Goal: Task Accomplishment & Management: Use online tool/utility

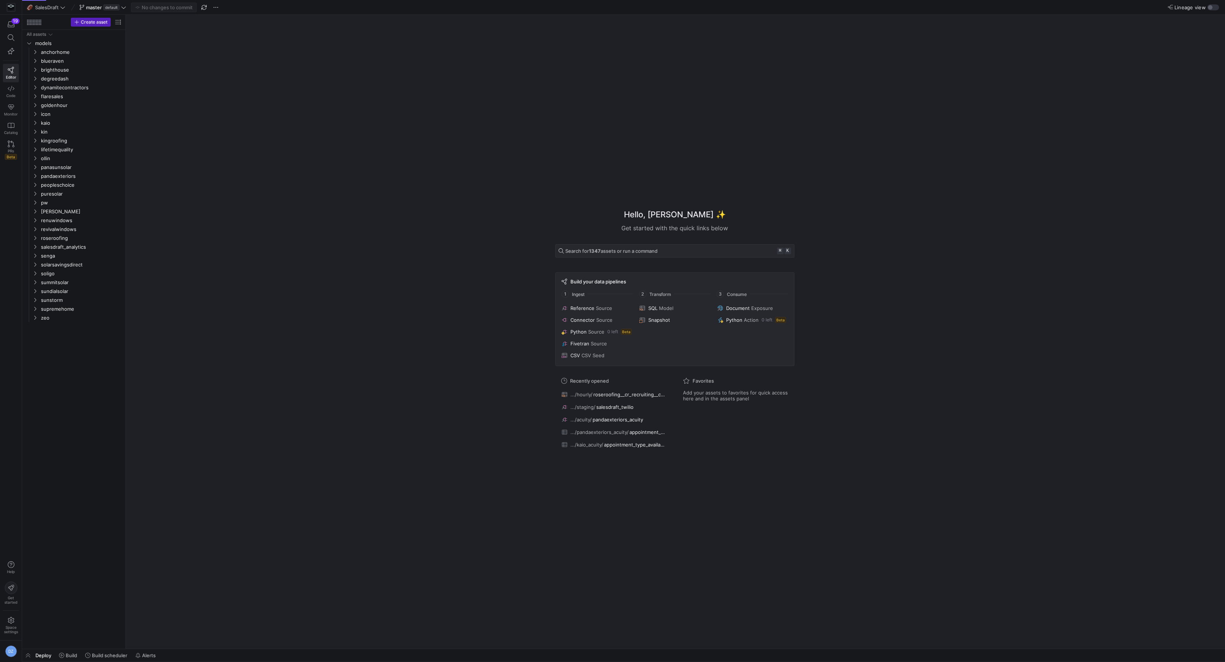
click at [315, 251] on div "Hello, [PERSON_NAME] ✨ Get started with the quick links below Search for 1347 a…" at bounding box center [675, 332] width 1092 height 634
click at [61, 252] on span "senga" at bounding box center [72, 256] width 63 height 8
click at [65, 285] on span "sources" at bounding box center [75, 282] width 57 height 8
click at [69, 300] on span "breezy" at bounding box center [78, 300] width 51 height 8
click at [76, 309] on span "intermediate" at bounding box center [81, 309] width 45 height 8
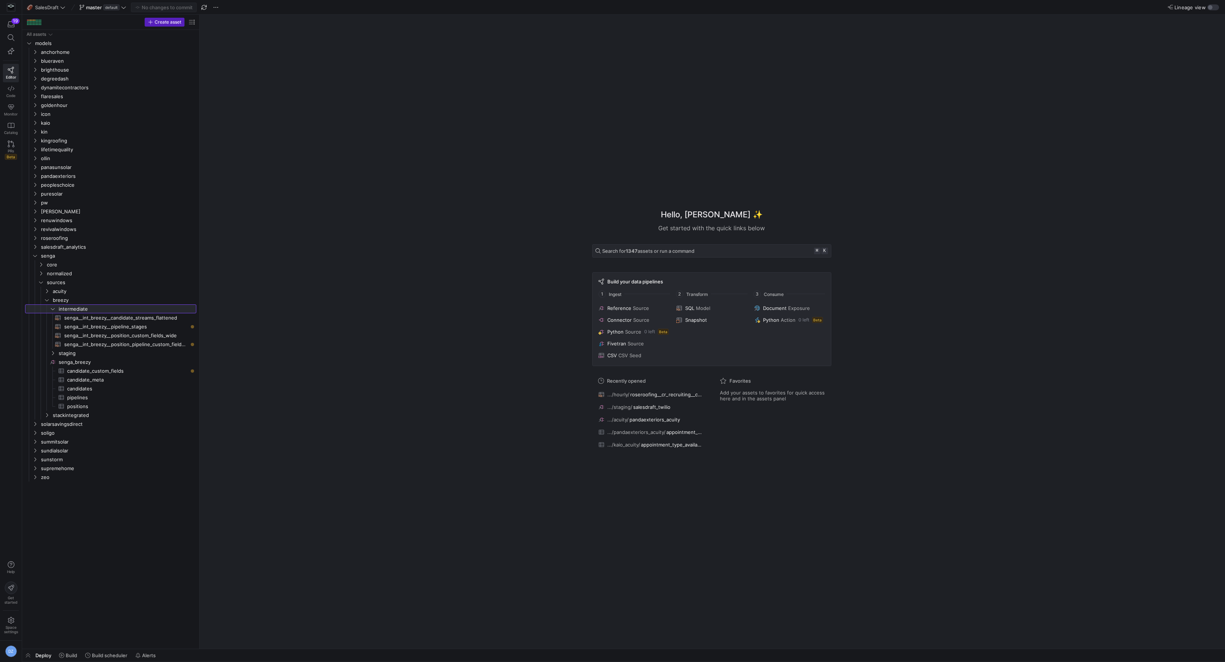
drag, startPoint x: 125, startPoint y: 343, endPoint x: 211, endPoint y: 346, distance: 86.8
click at [151, 342] on span "senga__int_breezy__position_pipeline_custom_fields_long​​​​​​​​​​" at bounding box center [126, 344] width 124 height 8
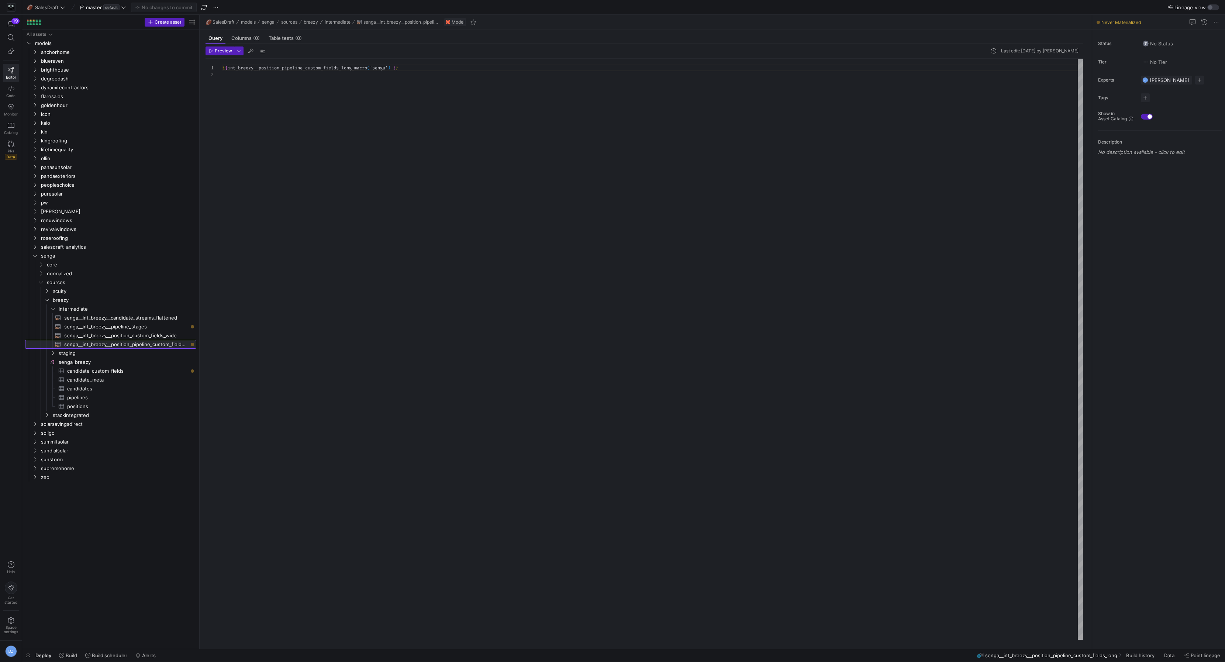
scroll to position [6, 0]
click at [334, 403] on div "{ { int_breezy__position_pipeline_custom_fields_long_m acro ( 'senga' ) } }" at bounding box center [653, 350] width 861 height 582
click at [72, 655] on span "Build" at bounding box center [71, 655] width 11 height 6
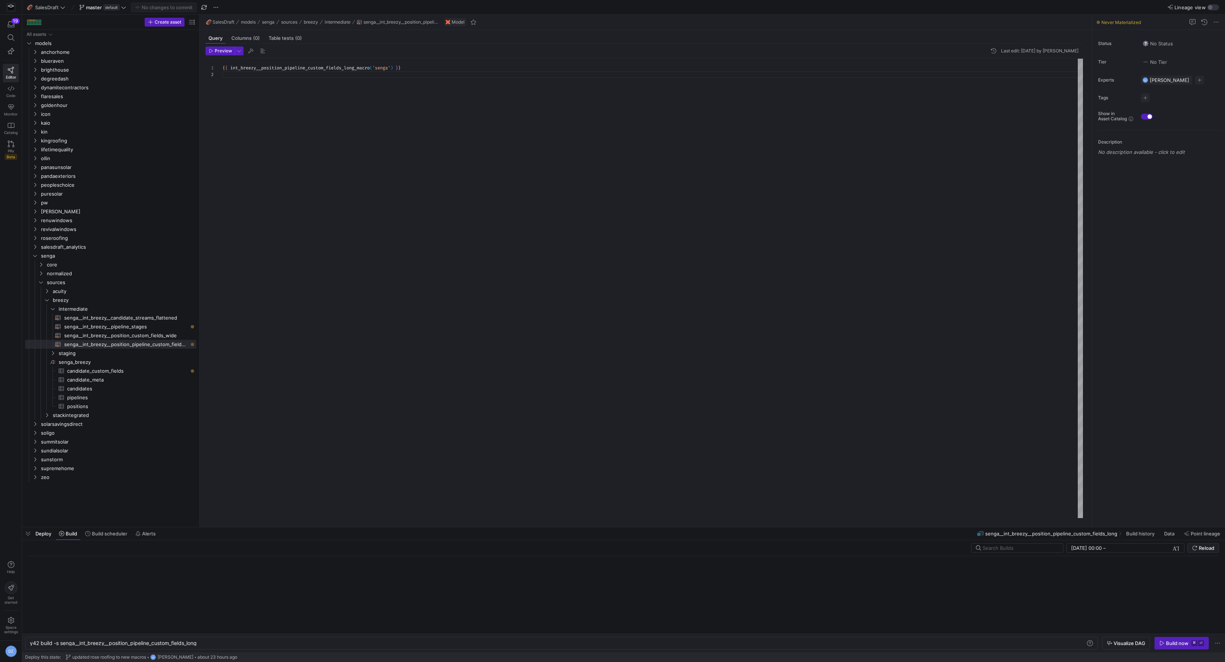
scroll to position [0, 169]
click at [1185, 644] on div "Build now" at bounding box center [1177, 643] width 23 height 6
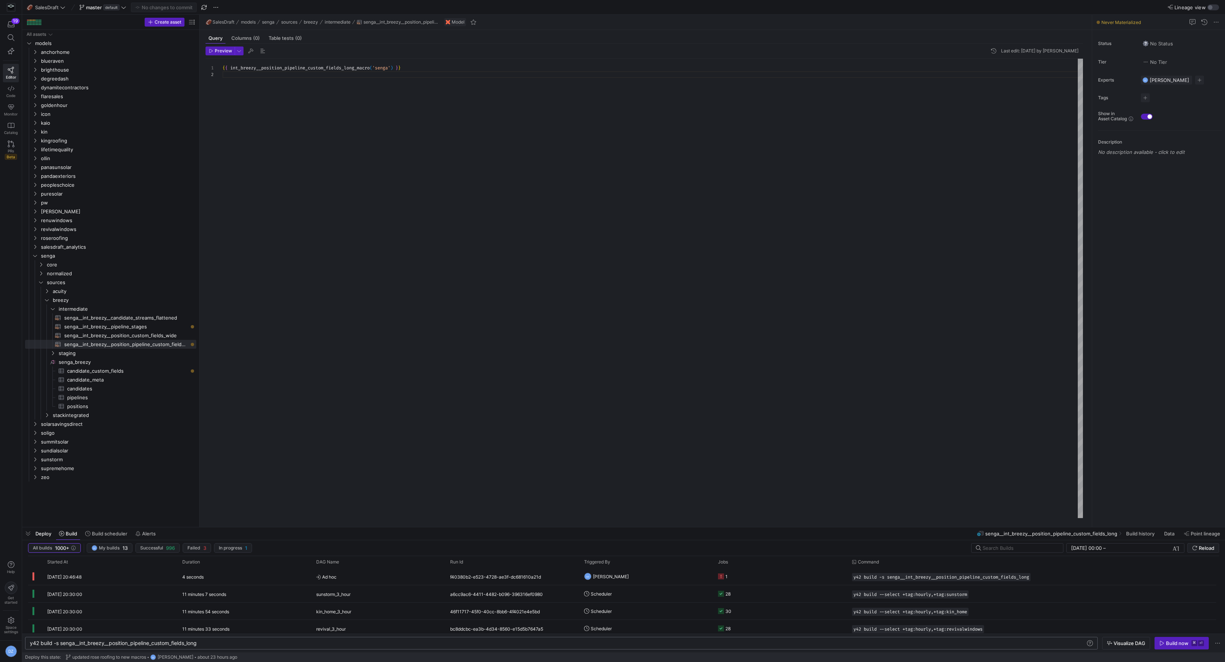
click at [61, 643] on div "y42 build -s senga__int_breezy__position_pipeline_ custom_fields_long" at bounding box center [558, 643] width 1057 height 6
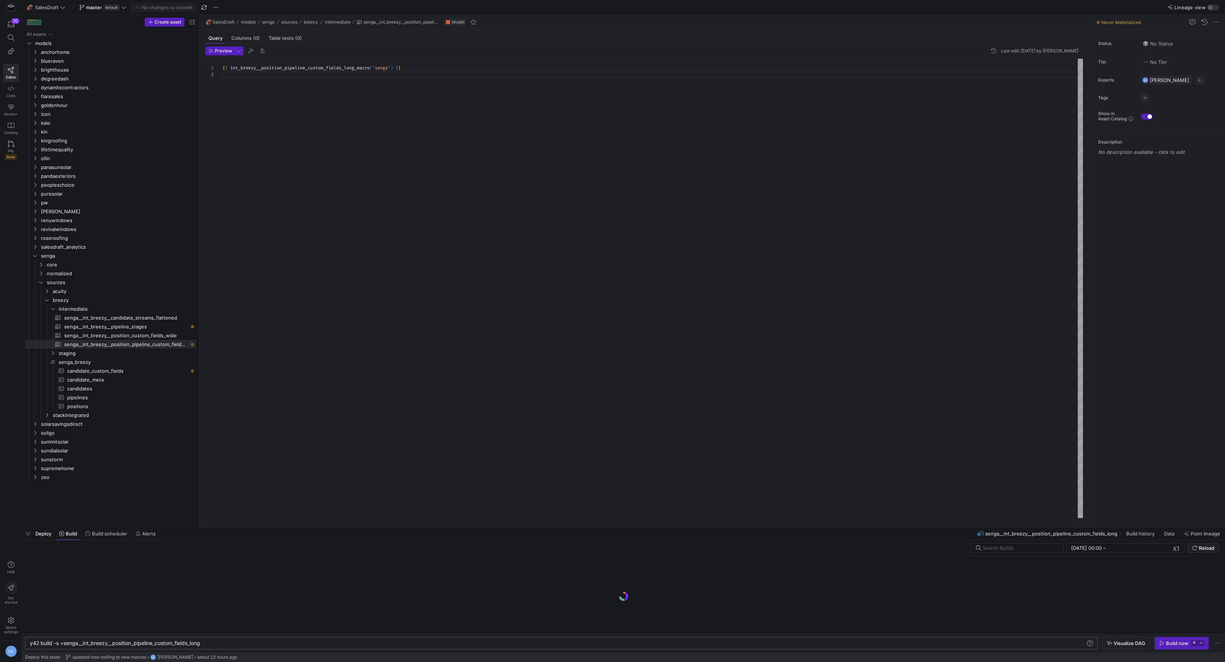
type textarea "y42 build -s +senga__int_breezy__position_pipeline_custom_fields_long"
click at [520, 367] on div "{ { int_breezy__position_pipeline_custom_fields_long_m acro ( 'senga' ) } }" at bounding box center [653, 289] width 861 height 460
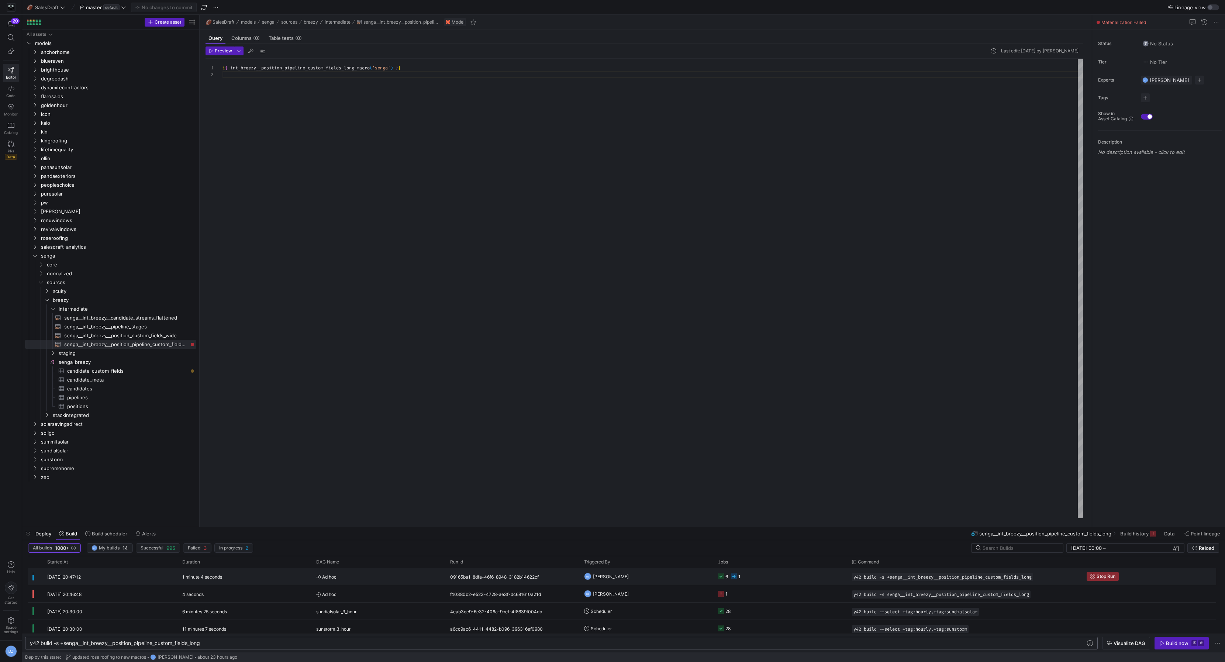
click at [622, 575] on span "[PERSON_NAME]" at bounding box center [611, 576] width 36 height 17
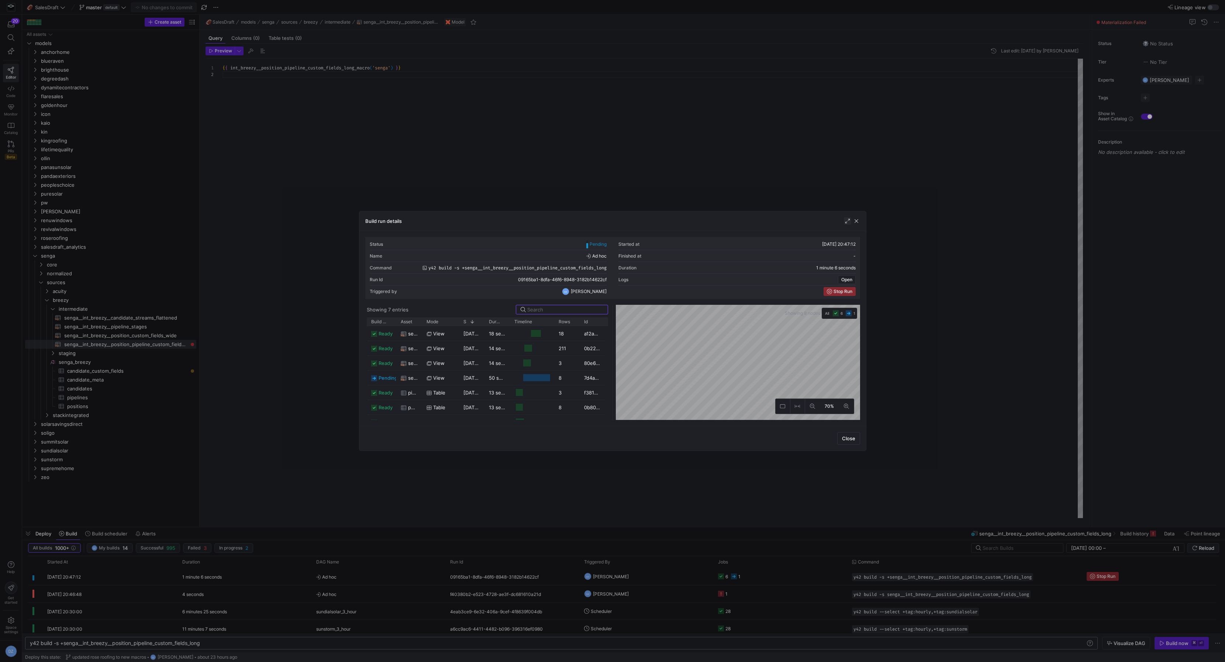
click at [847, 223] on span "button" at bounding box center [847, 220] width 7 height 7
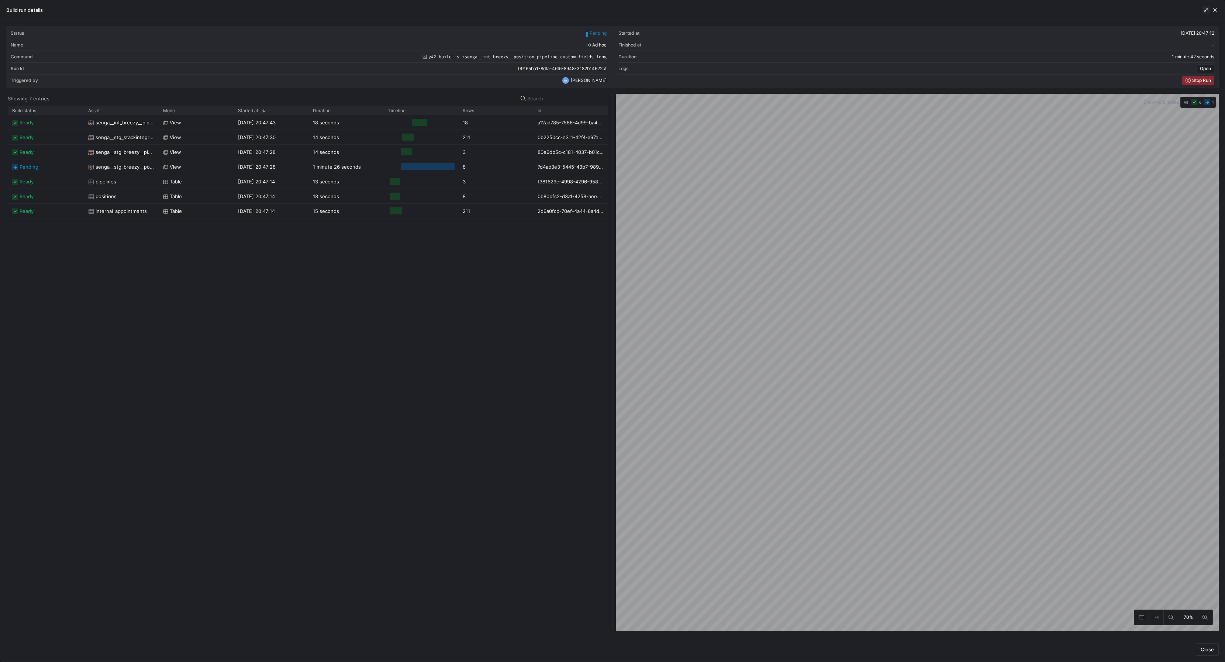
click at [1204, 7] on span "button" at bounding box center [1206, 9] width 7 height 7
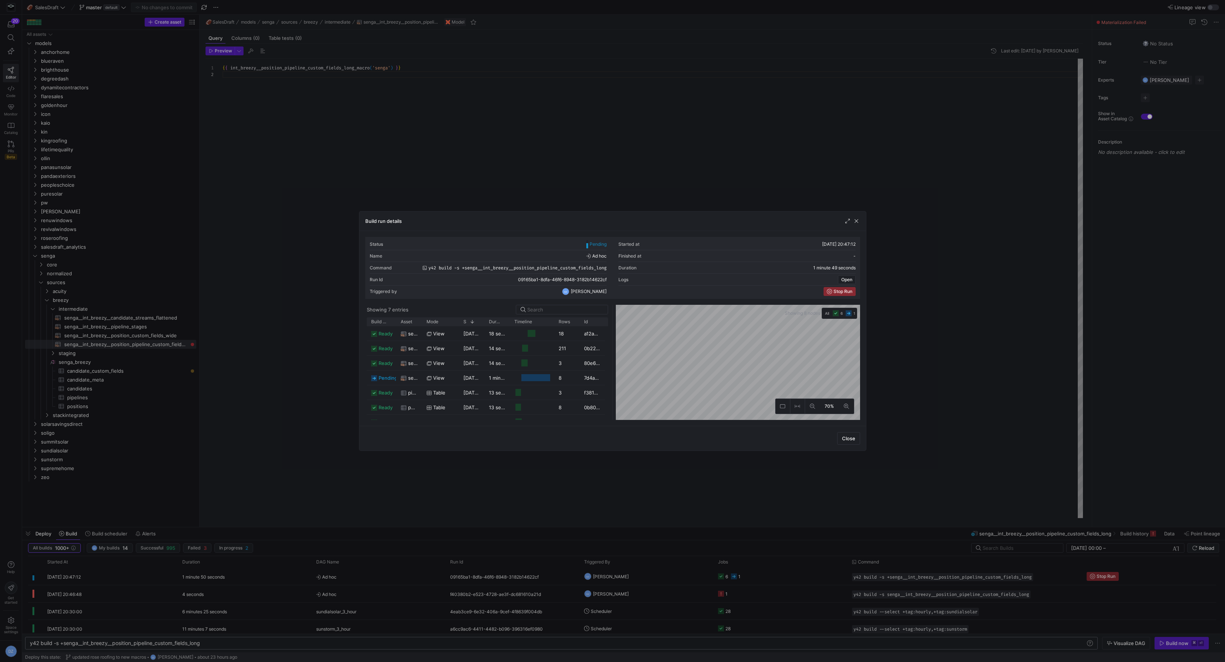
scroll to position [4, 0]
click at [847, 224] on span "button" at bounding box center [847, 220] width 7 height 7
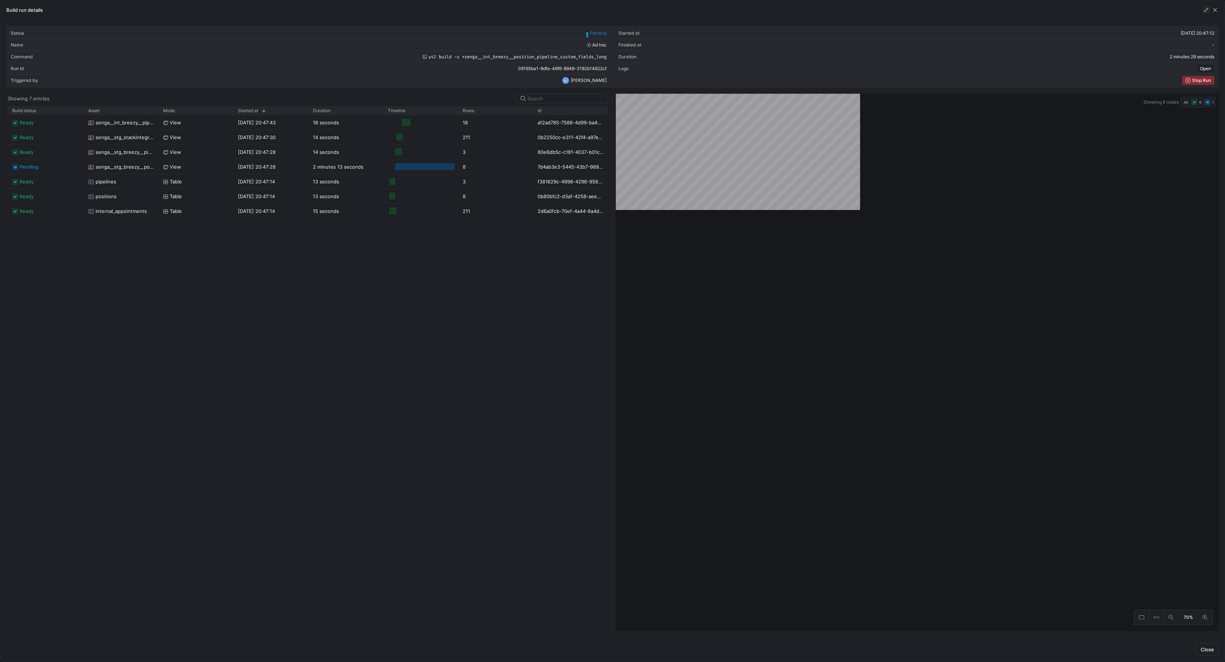
scroll to position [0, 0]
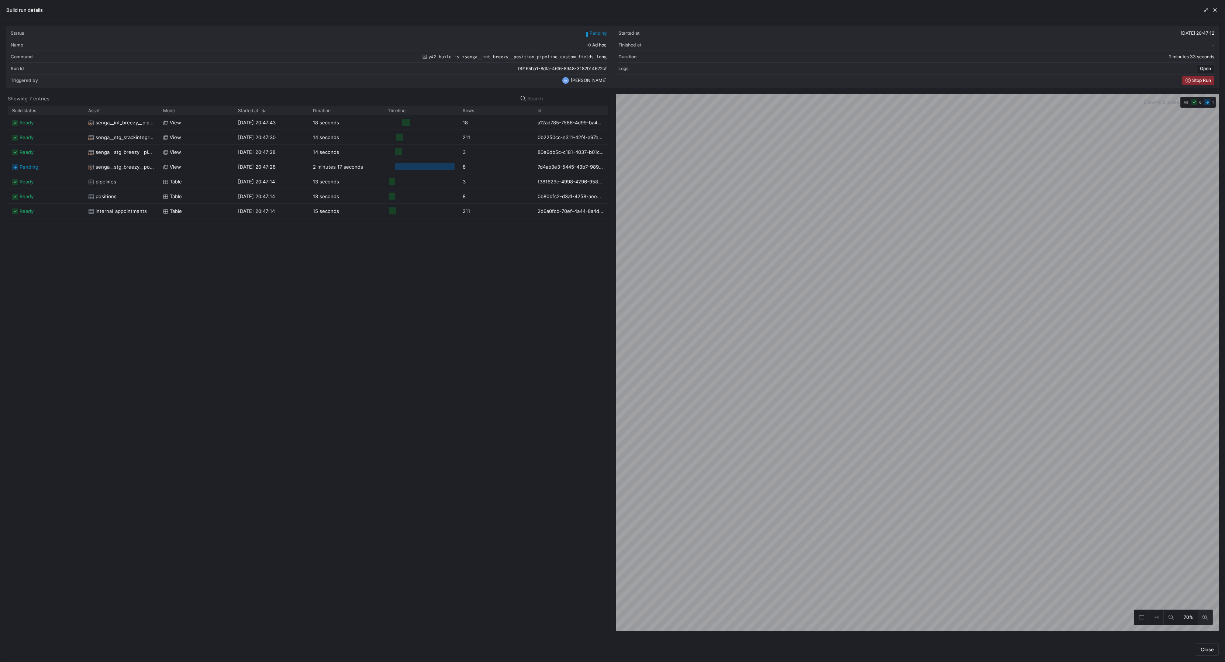
click at [1205, 619] on icon at bounding box center [1205, 617] width 5 height 5
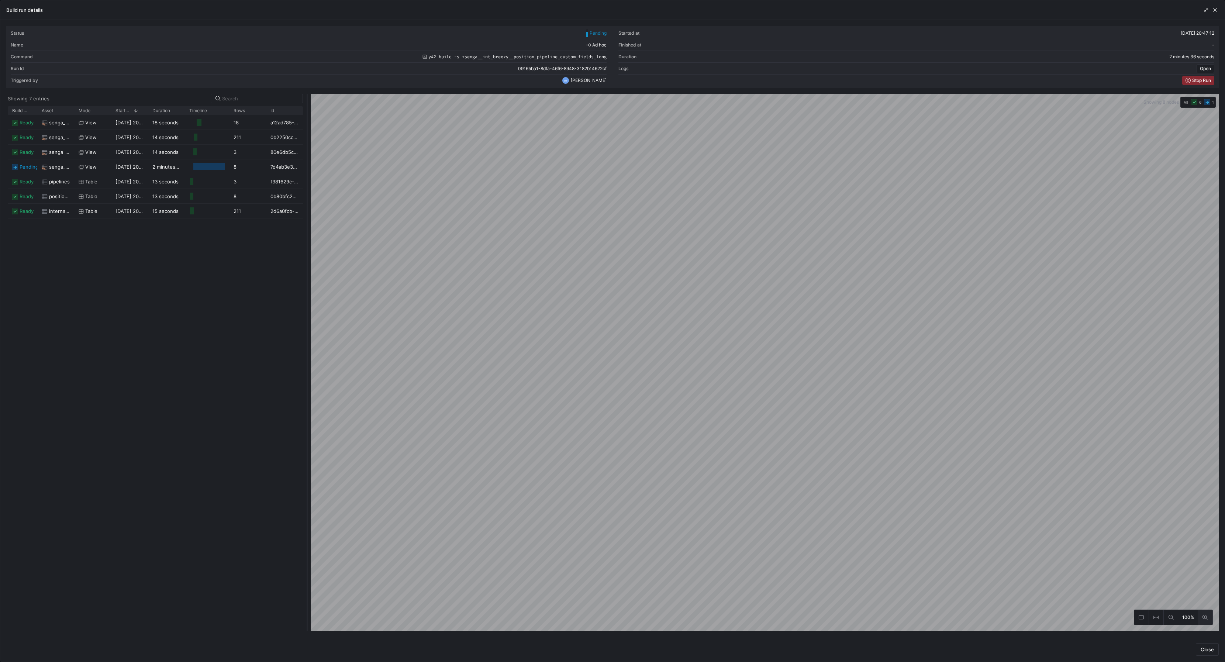
drag, startPoint x: 613, startPoint y: 406, endPoint x: 308, endPoint y: 418, distance: 305.4
click at [308, 418] on div at bounding box center [307, 362] width 3 height 537
click at [1213, 9] on span "button" at bounding box center [1215, 9] width 7 height 7
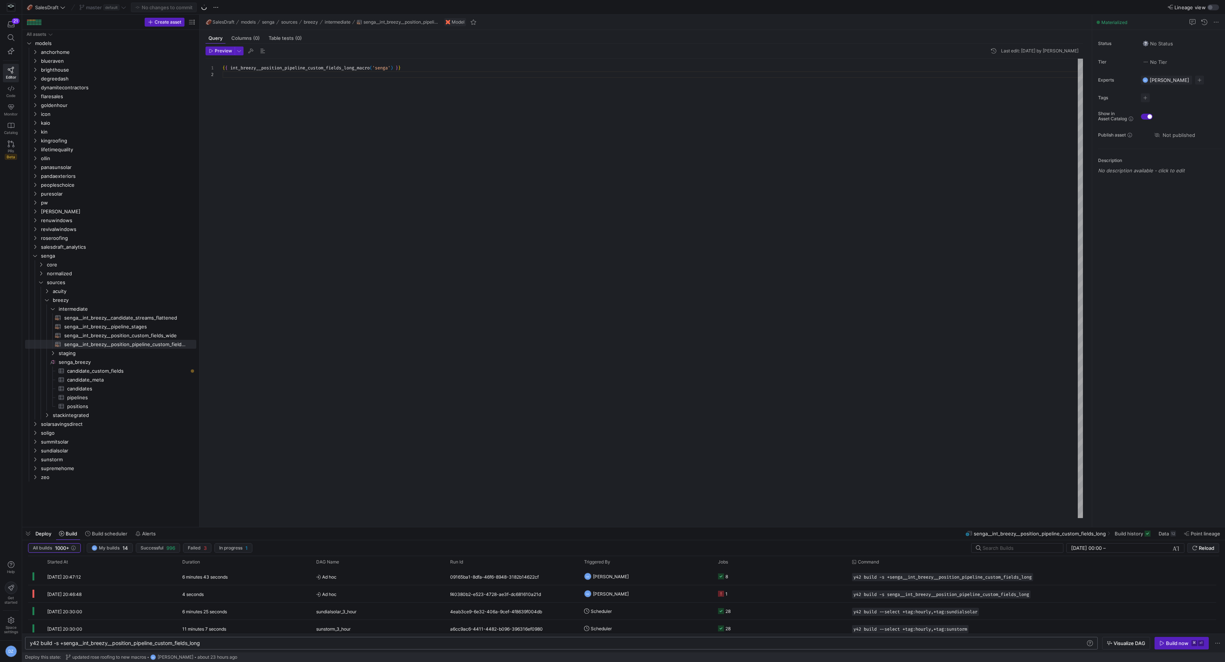
click at [274, 202] on div "{ { int_breezy__position_pipeline_custom_fields_long_m acro ( 'senga' ) } }" at bounding box center [653, 289] width 861 height 460
click at [38, 278] on span "sources" at bounding box center [116, 282] width 159 height 8
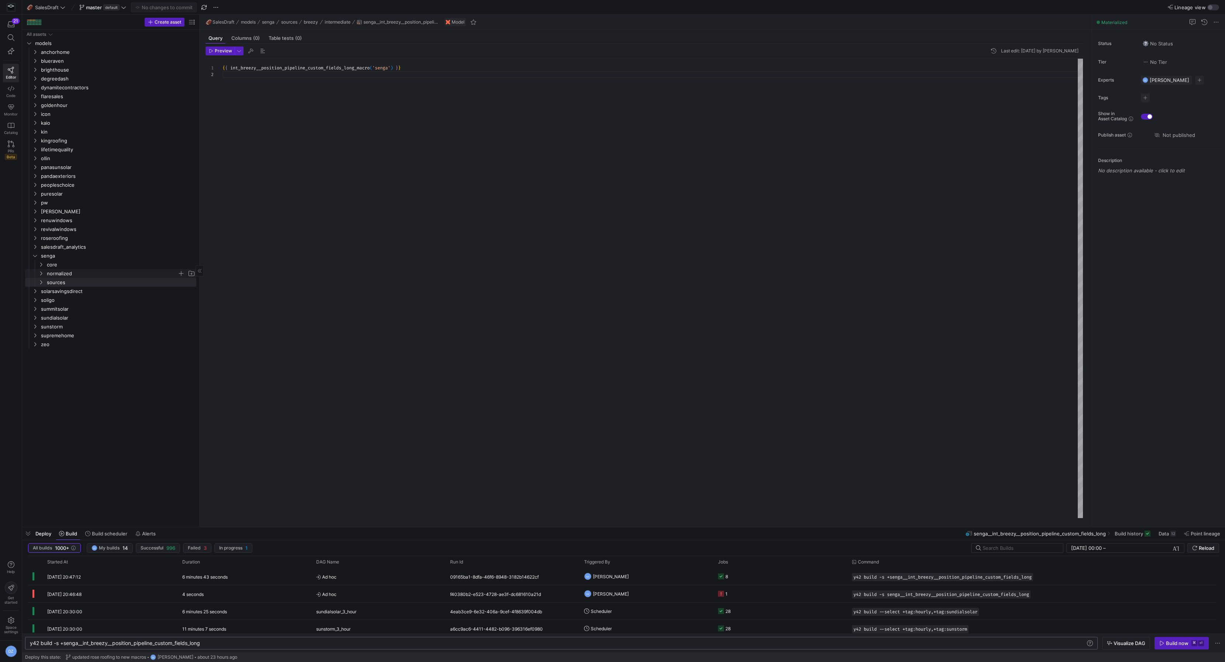
click at [39, 275] on icon "Press SPACE to select this row." at bounding box center [40, 273] width 5 height 4
click at [67, 290] on span "candidates" at bounding box center [115, 291] width 125 height 8
click at [68, 267] on span "core" at bounding box center [112, 265] width 131 height 8
click at [76, 309] on span "tables" at bounding box center [118, 309] width 119 height 8
click at [73, 276] on span "recruiting" at bounding box center [115, 273] width 125 height 8
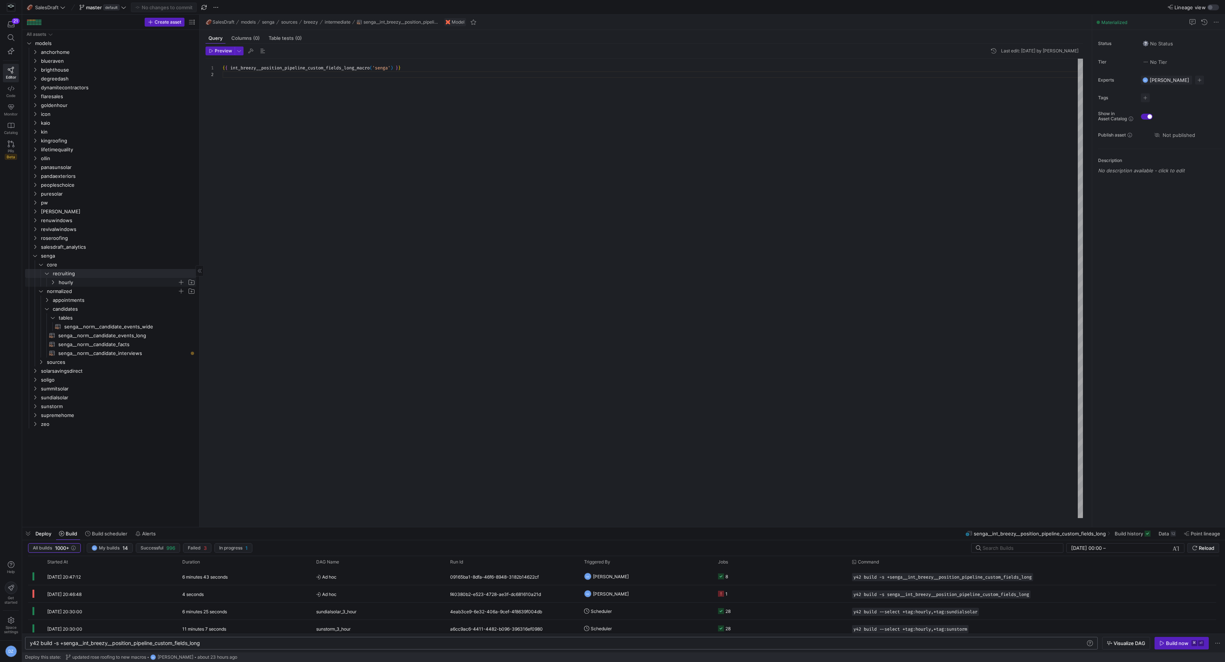
click at [62, 280] on span "hourly" at bounding box center [118, 282] width 119 height 8
